Goal: Task Accomplishment & Management: Manage account settings

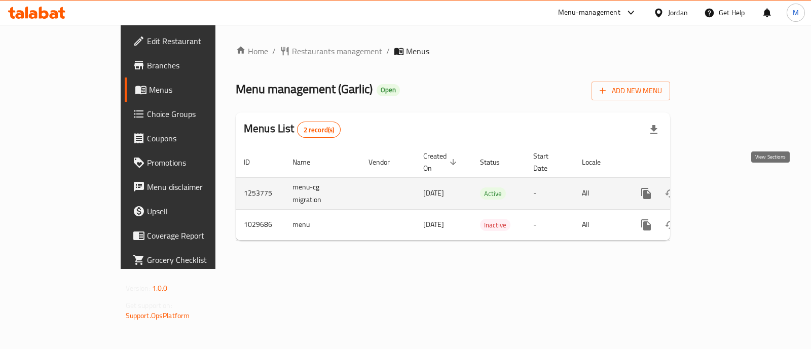
click at [723, 189] on icon "enhanced table" at bounding box center [718, 193] width 9 height 9
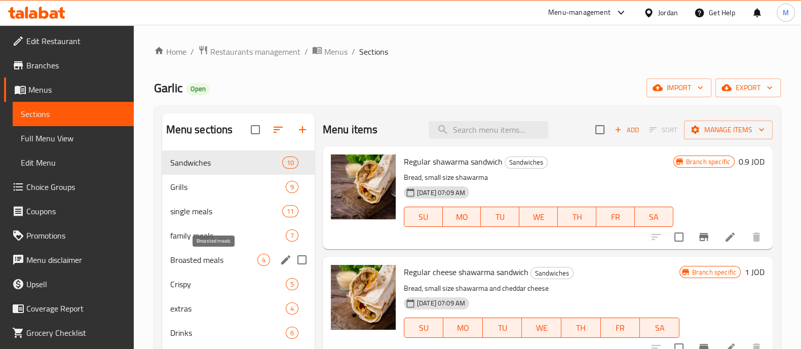
click at [212, 261] on span "Broasted meals" at bounding box center [213, 260] width 87 height 12
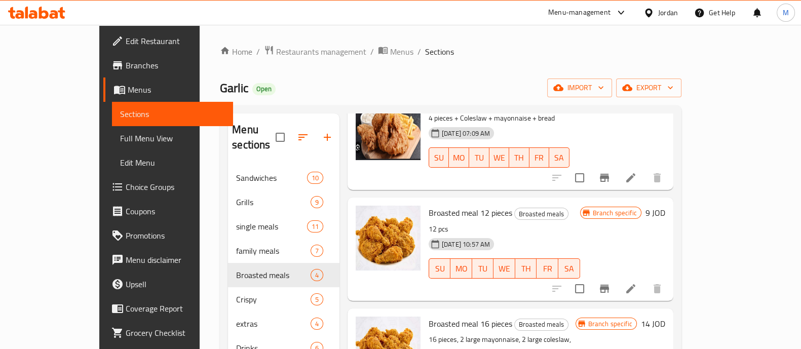
scroll to position [119, 0]
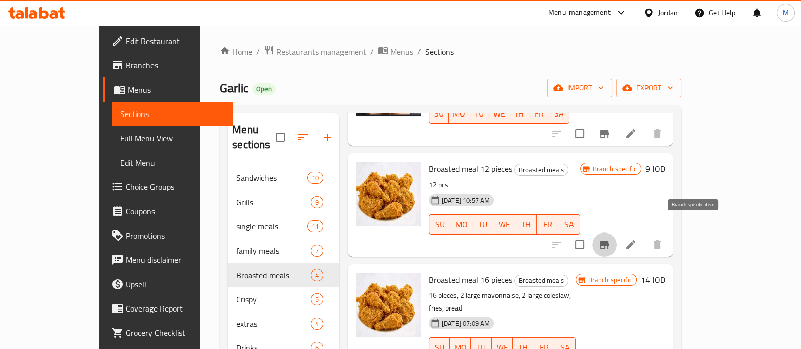
click at [610, 239] on icon "Branch-specific-item" at bounding box center [604, 245] width 12 height 12
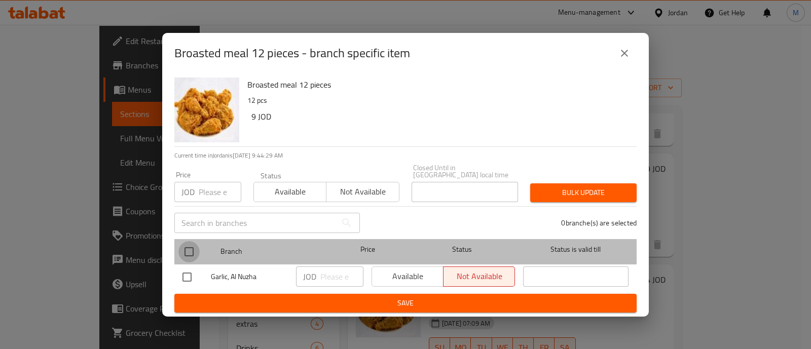
click at [190, 246] on input "checkbox" at bounding box center [188, 251] width 21 height 21
checkbox input "true"
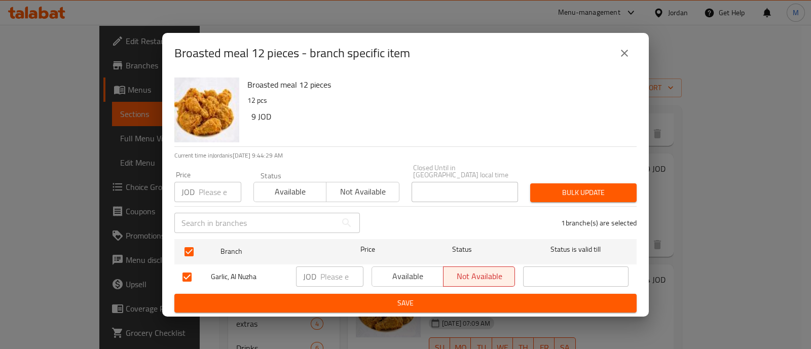
click at [204, 187] on input "number" at bounding box center [220, 192] width 43 height 20
type input "11"
click at [575, 191] on span "Bulk update" at bounding box center [583, 192] width 90 height 13
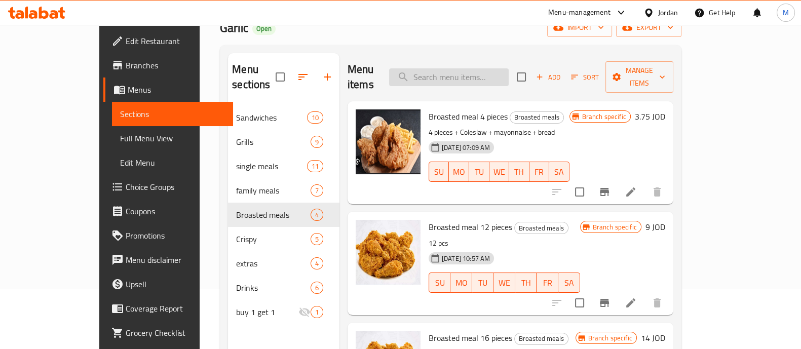
scroll to position [0, 0]
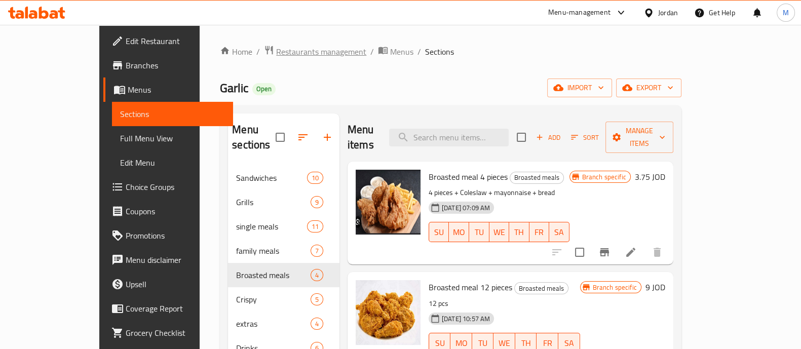
click at [276, 48] on span "Restaurants management" at bounding box center [321, 52] width 90 height 12
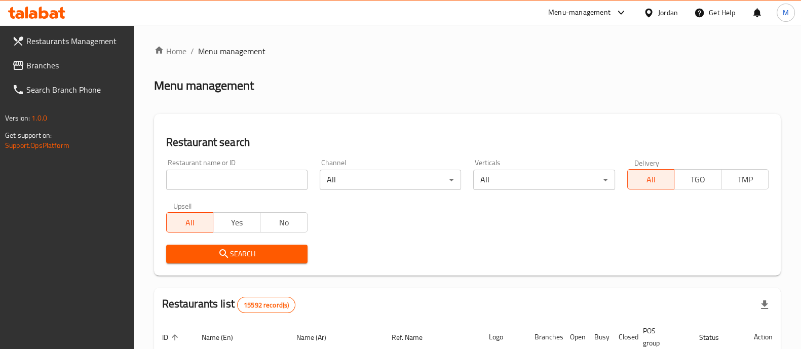
click at [40, 69] on span "Branches" at bounding box center [75, 65] width 99 height 12
